Goal: Check status: Check status

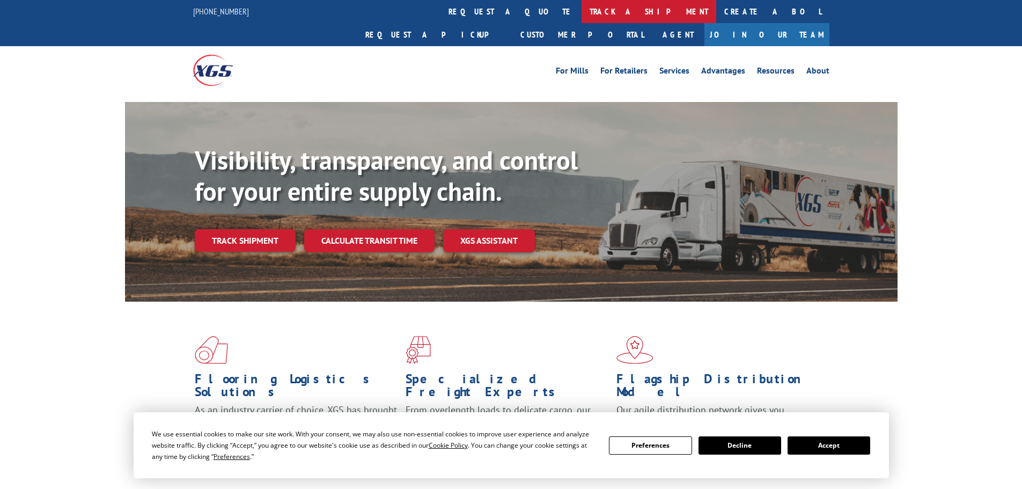
click at [582, 11] on link "track a shipment" at bounding box center [649, 11] width 135 height 23
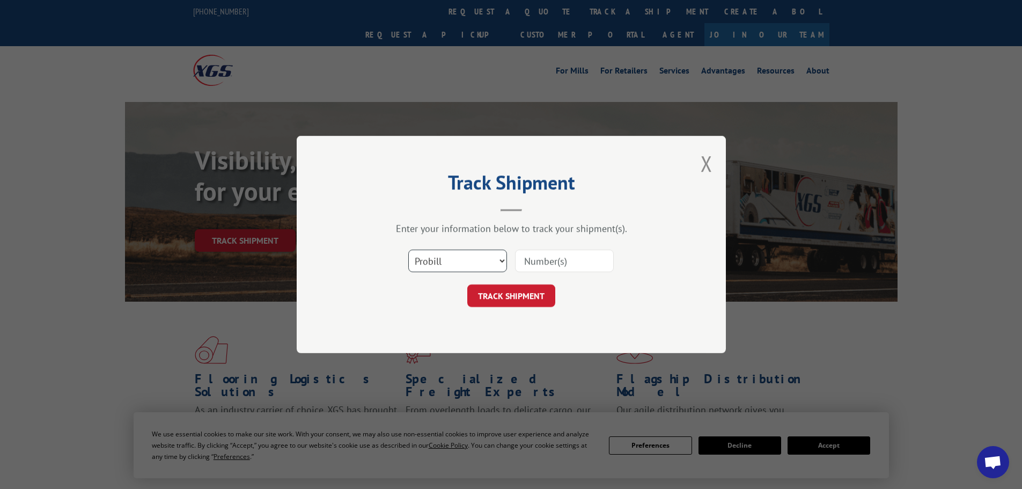
click at [500, 260] on select "Select category... Probill BOL PO" at bounding box center [457, 260] width 99 height 23
select select "bol"
click at [408, 249] on select "Select category... Probill BOL PO" at bounding box center [457, 260] width 99 height 23
click at [545, 269] on input at bounding box center [564, 260] width 99 height 23
type input "1107893"
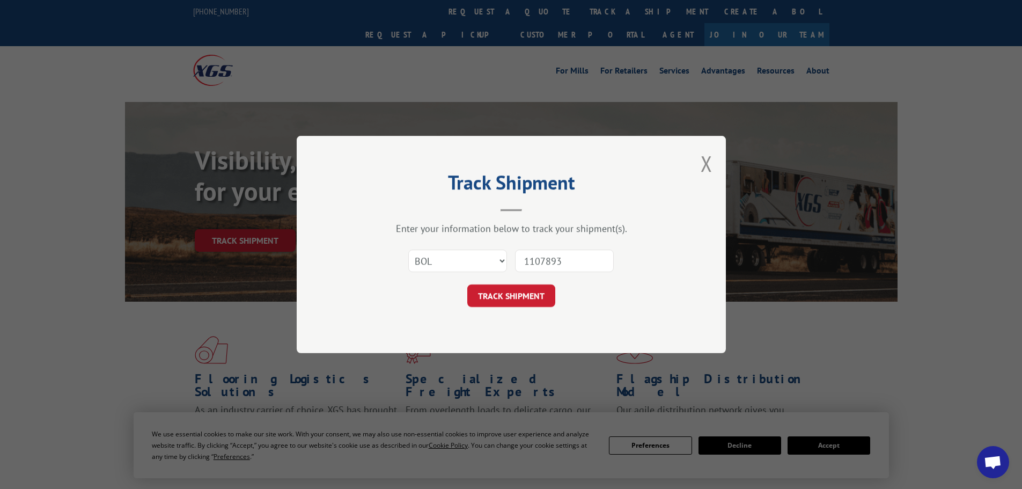
click button "TRACK SHIPMENT" at bounding box center [511, 295] width 88 height 23
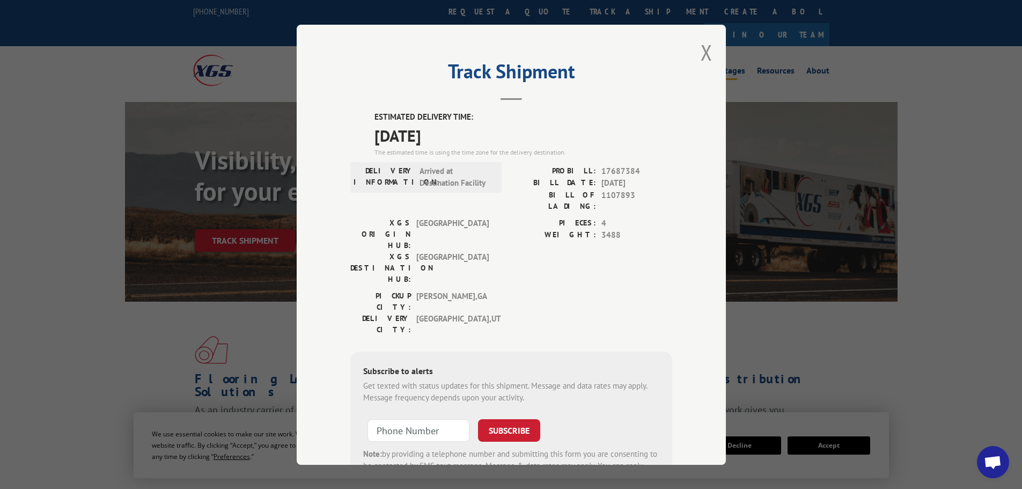
click at [703, 54] on button "Close modal" at bounding box center [707, 52] width 12 height 28
